Goal: Task Accomplishment & Management: Manage account settings

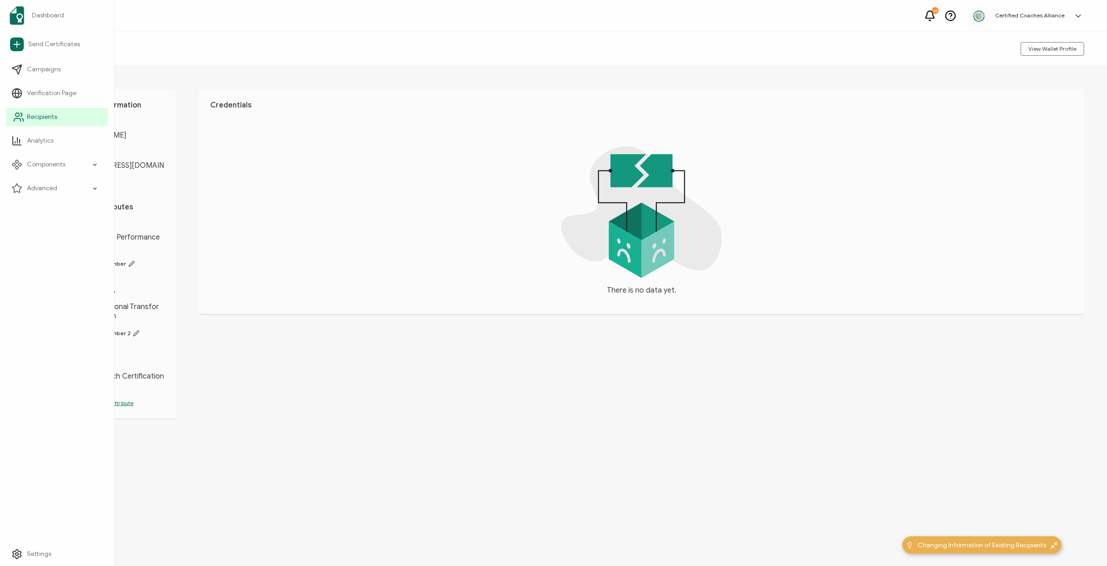
click at [39, 116] on span "Recipients" at bounding box center [42, 116] width 30 height 9
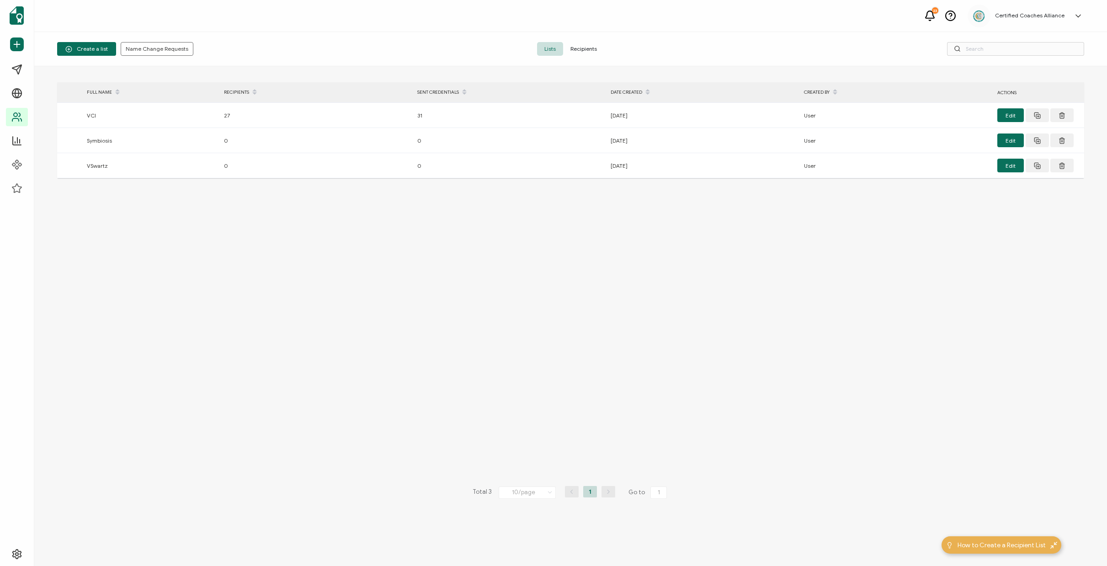
click at [593, 52] on span "Recipients" at bounding box center [583, 49] width 41 height 14
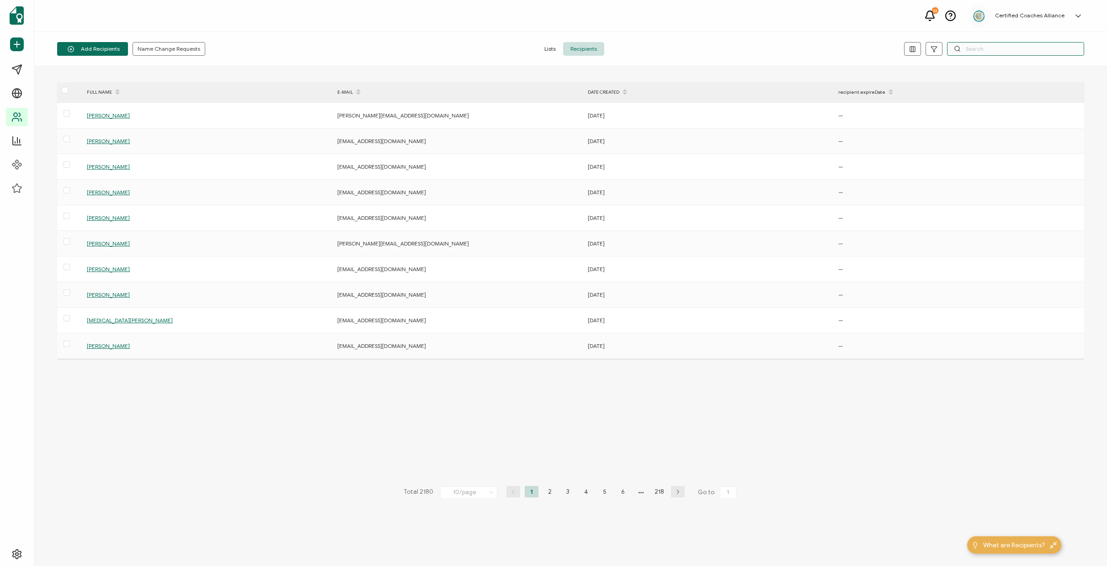
click at [1024, 46] on input "text" at bounding box center [1015, 49] width 137 height 14
paste input "[EMAIL_ADDRESS][DOMAIN_NAME]"
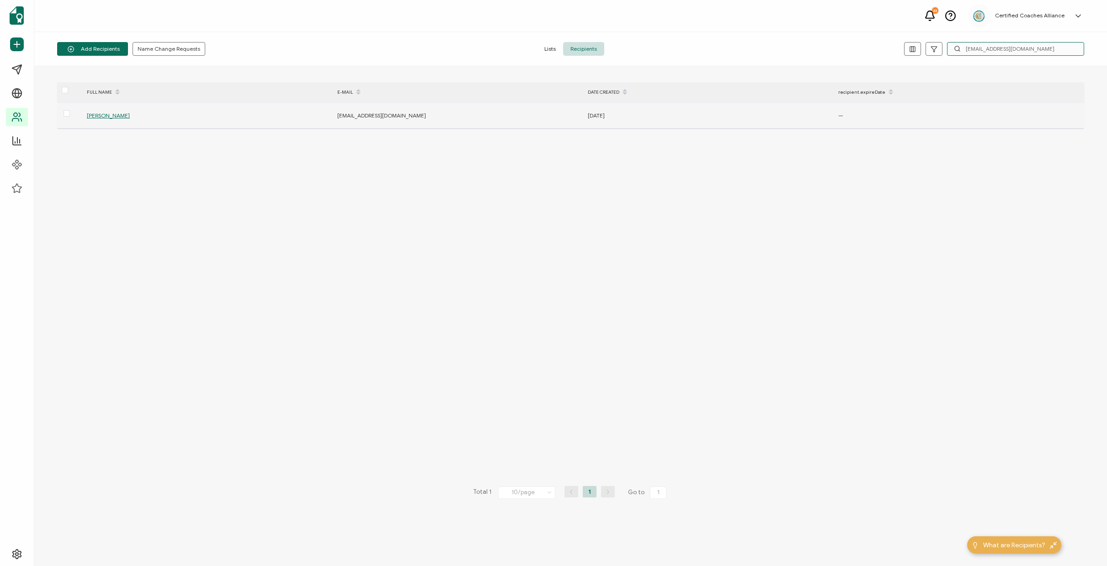
type input "[EMAIL_ADDRESS][DOMAIN_NAME]"
click at [115, 117] on span "[PERSON_NAME]" at bounding box center [108, 115] width 43 height 7
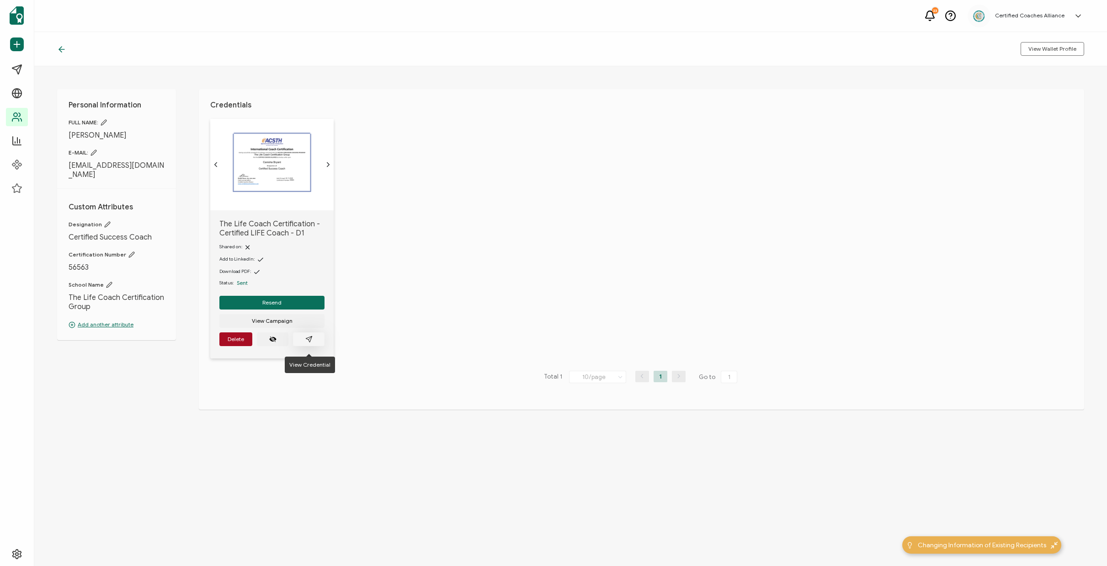
click at [310, 342] on icon "paper plane outline" at bounding box center [309, 339] width 6 height 6
click at [310, 343] on icon "paper plane outline" at bounding box center [308, 339] width 7 height 7
click at [423, 318] on div "The Life Coach Certification - Certified LIFE Coach - D1 Shared on: Add to Link…" at bounding box center [647, 244] width 874 height 251
click at [232, 341] on span "Delete" at bounding box center [236, 338] width 16 height 5
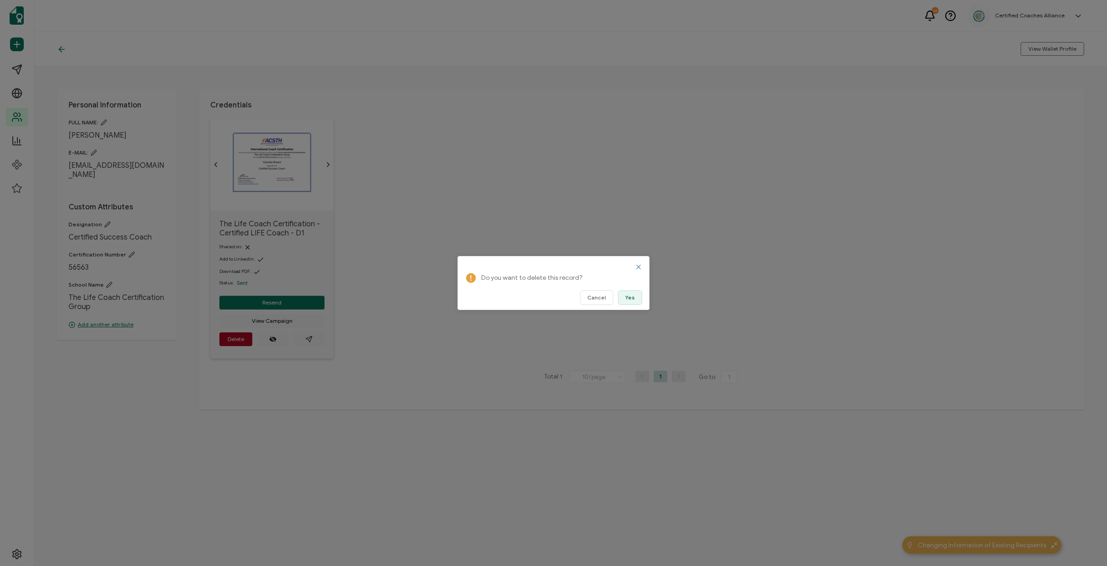
click at [629, 295] on span "Yes" at bounding box center [630, 297] width 10 height 5
